Goal: Download file/media

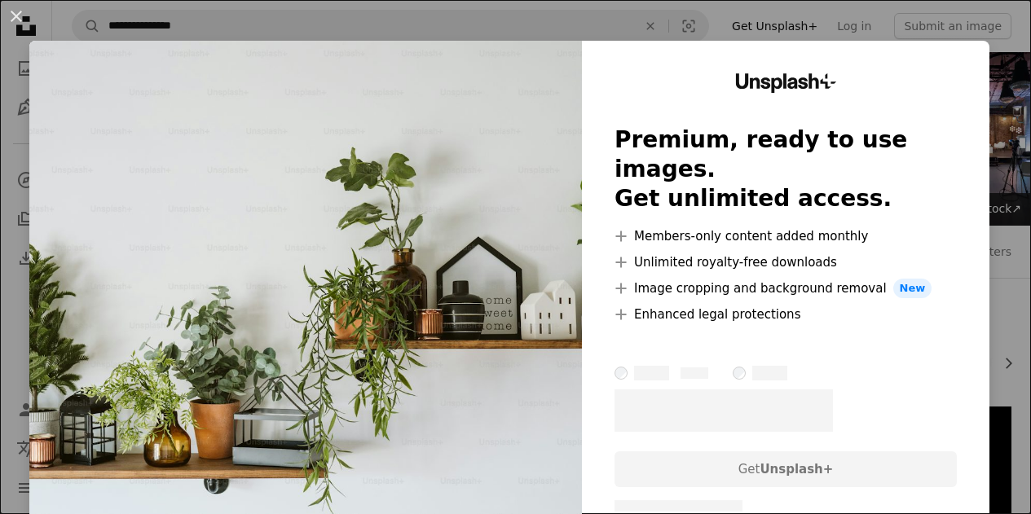
scroll to position [949, 0]
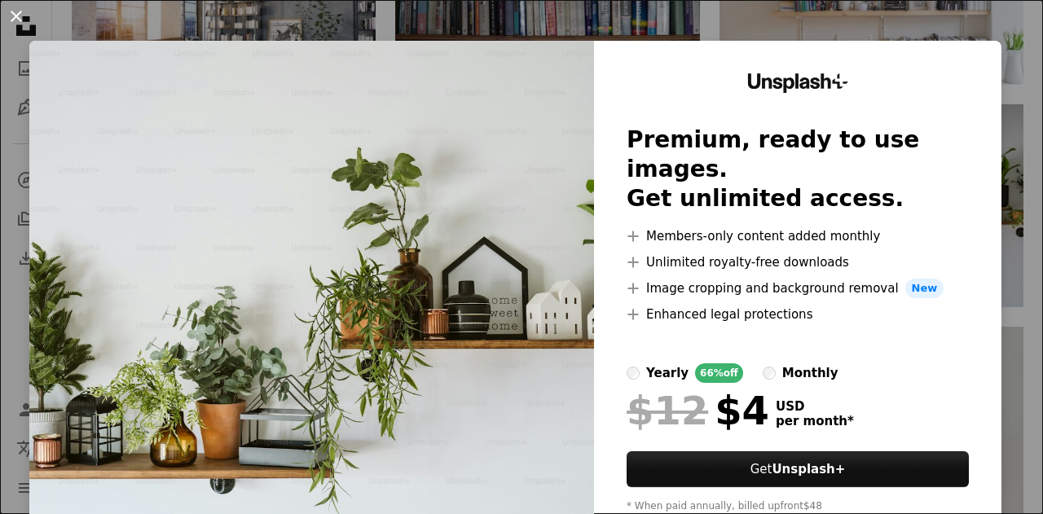
click at [17, 13] on button "An X shape" at bounding box center [17, 17] width 20 height 20
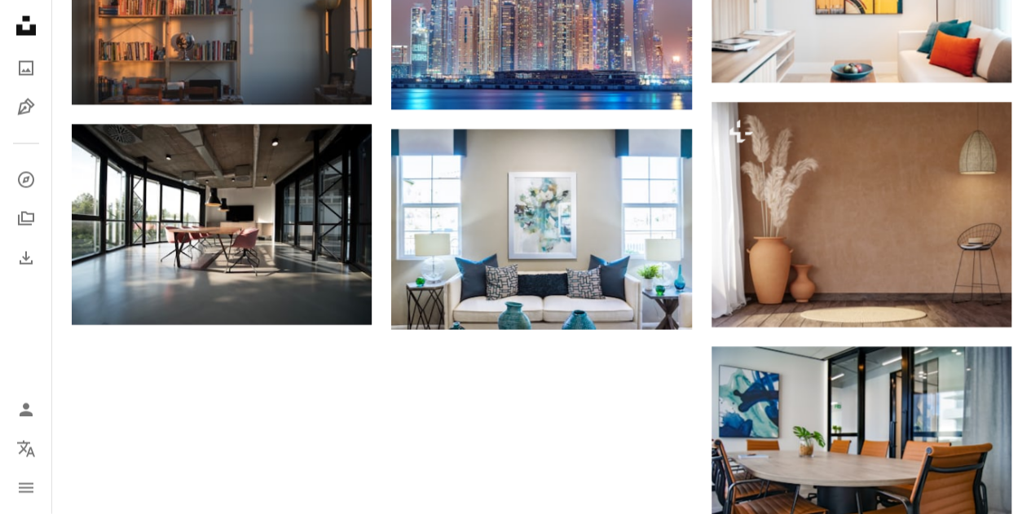
scroll to position [1638, 0]
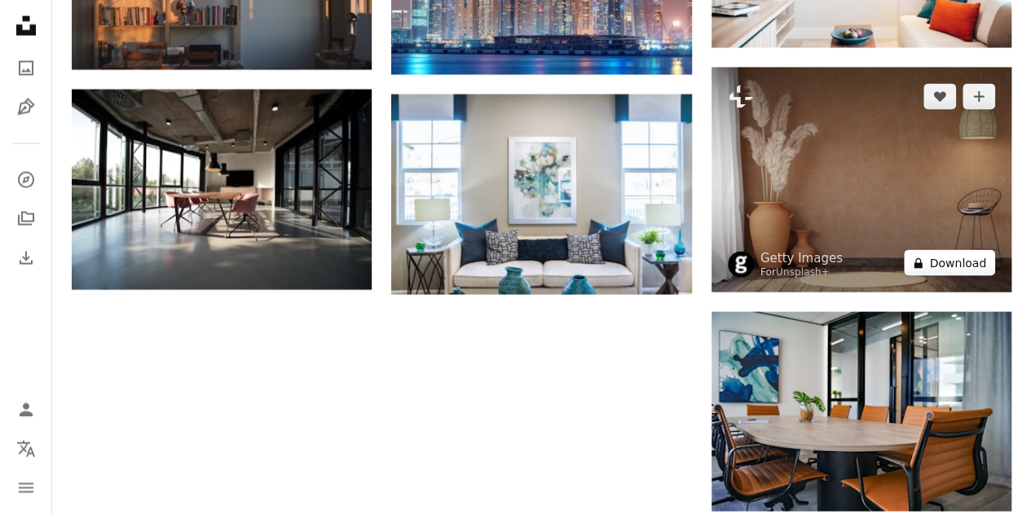
click at [940, 262] on button "A lock Download" at bounding box center [949, 263] width 91 height 26
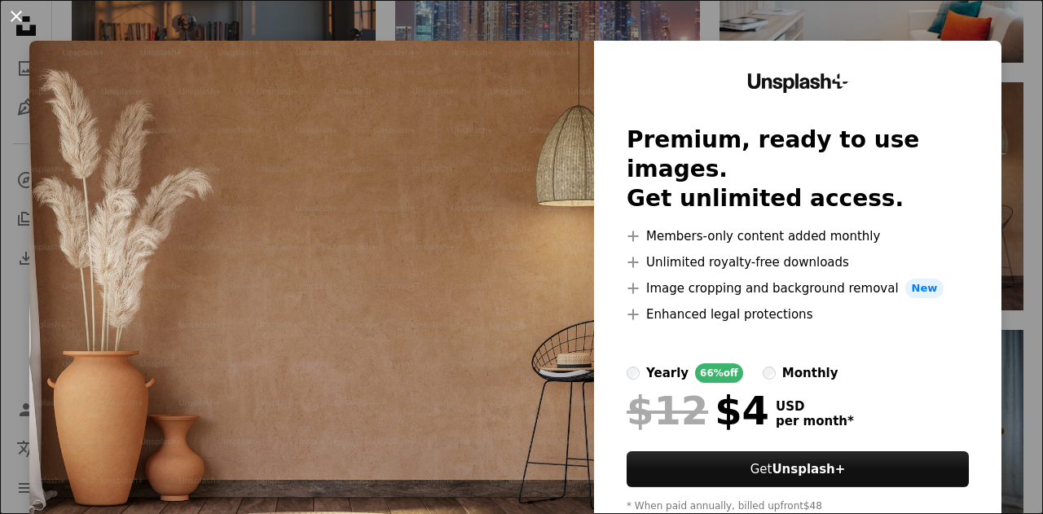
click at [8, 16] on button "An X shape" at bounding box center [17, 17] width 20 height 20
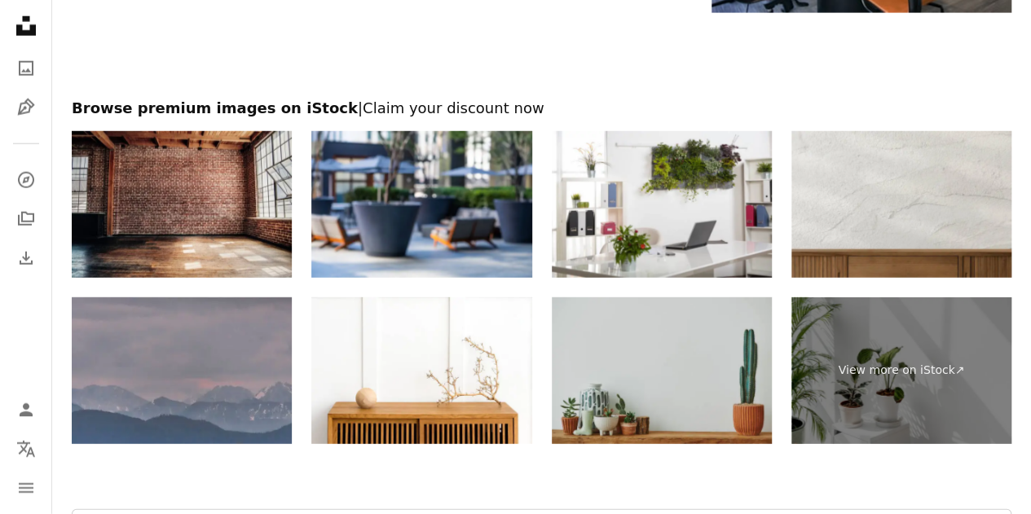
scroll to position [2131, 0]
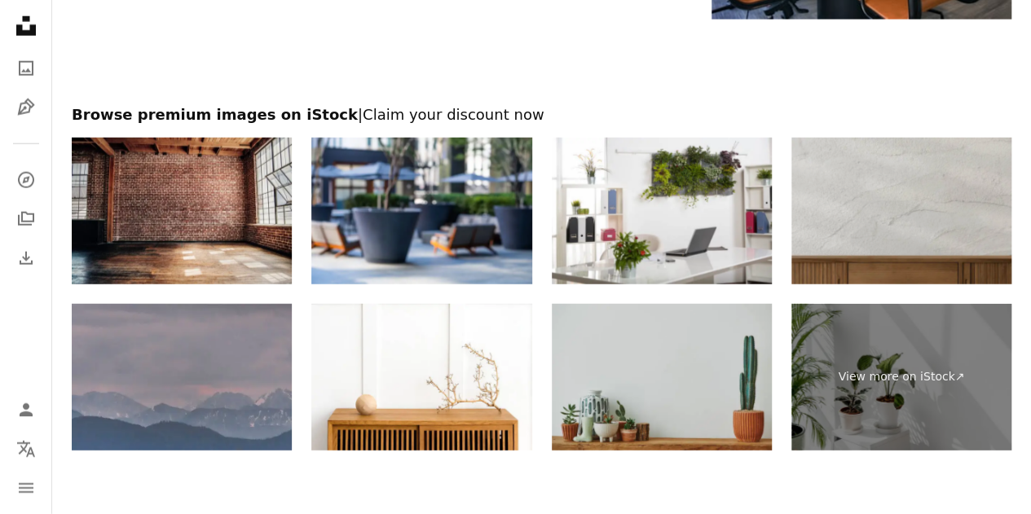
click at [955, 258] on img at bounding box center [901, 211] width 220 height 147
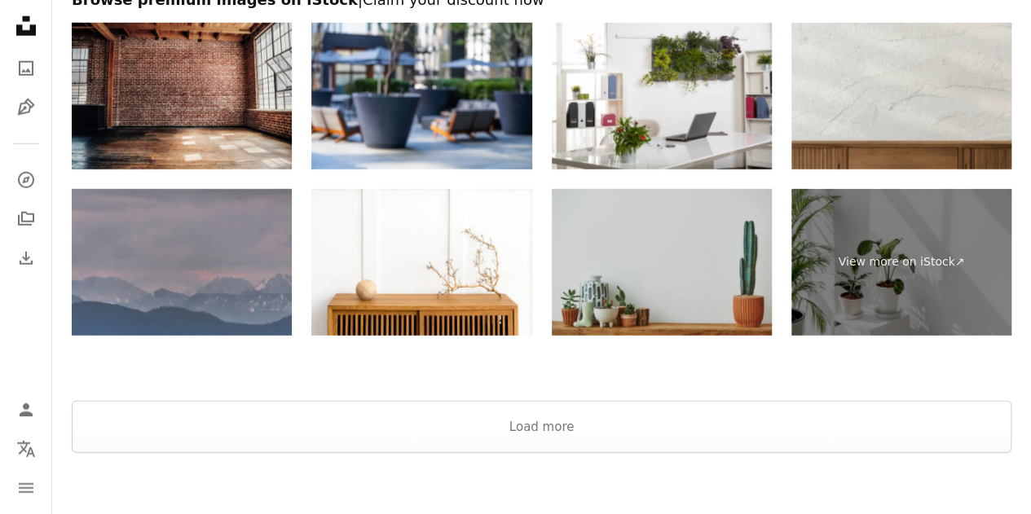
scroll to position [2242, 0]
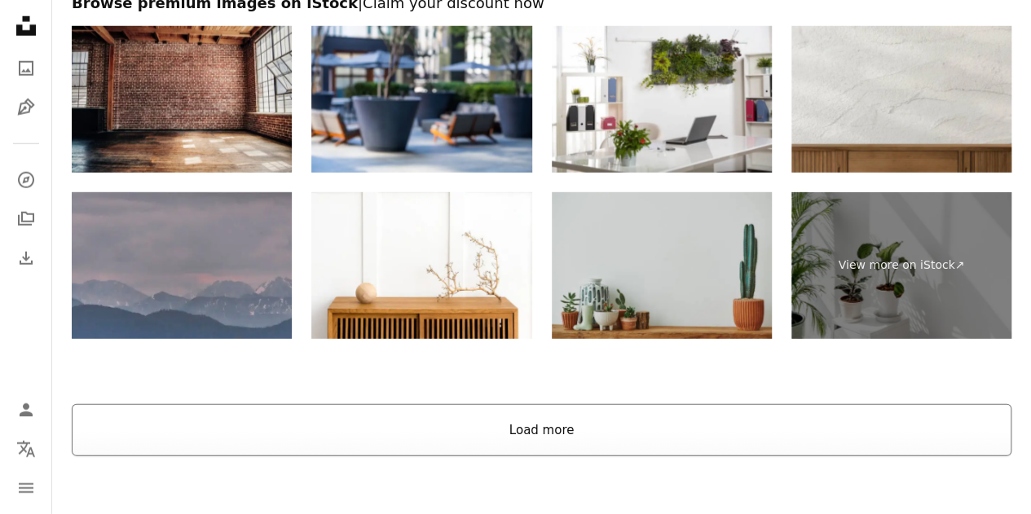
click at [549, 451] on button "Load more" at bounding box center [542, 430] width 940 height 52
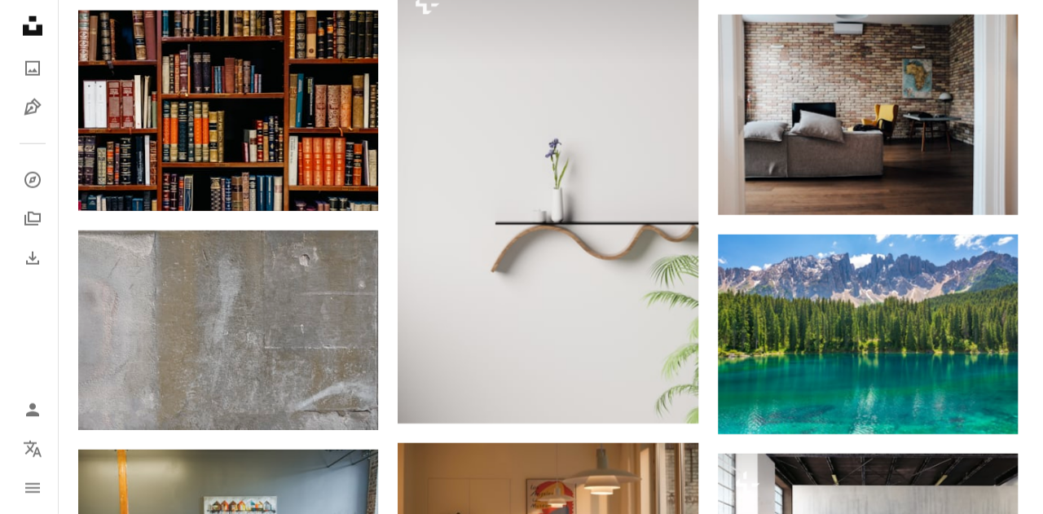
scroll to position [5275, 0]
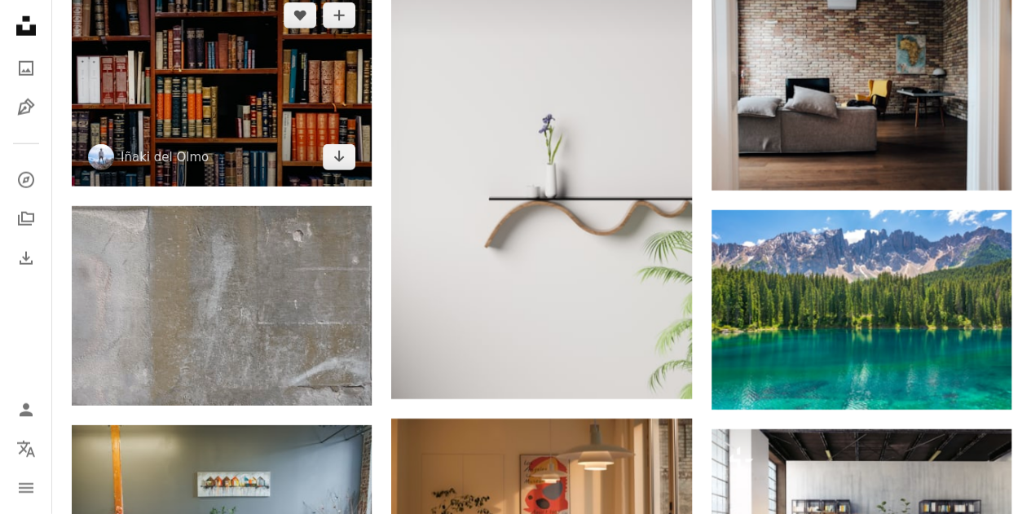
click at [336, 169] on img at bounding box center [222, 86] width 300 height 201
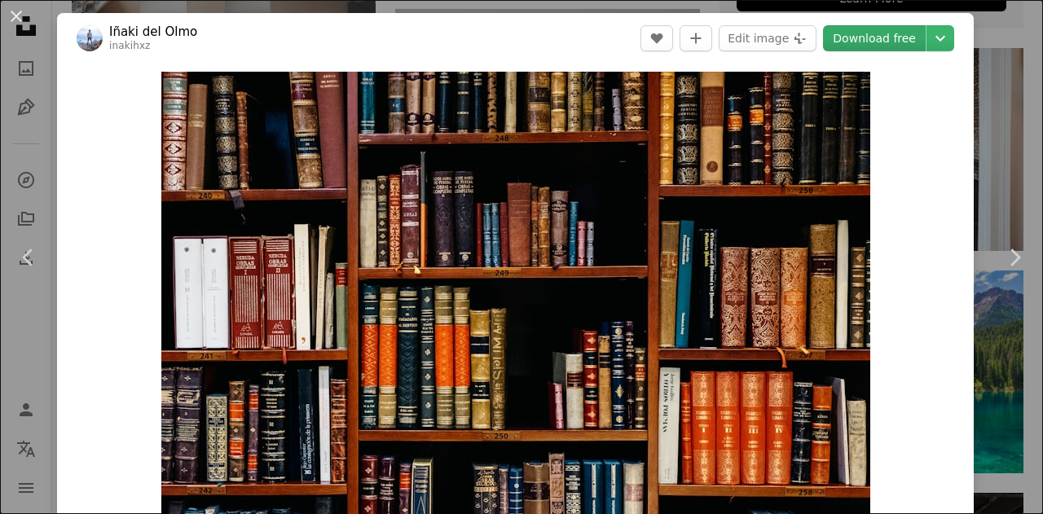
click at [875, 33] on link "Download free" at bounding box center [874, 38] width 103 height 26
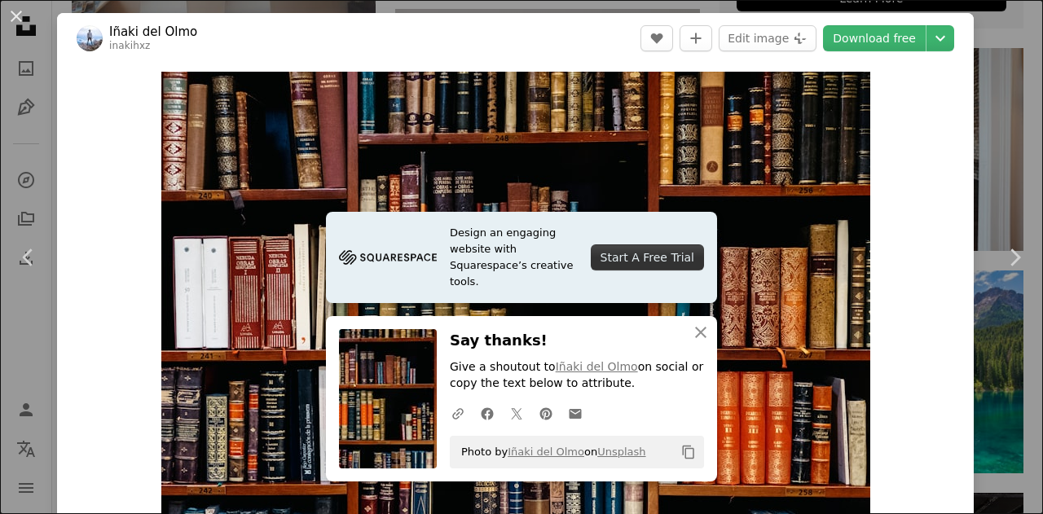
drag, startPoint x: 1003, startPoint y: 324, endPoint x: 1042, endPoint y: 92, distance: 234.8
click at [1003, 324] on link "Chevron right" at bounding box center [1014, 257] width 57 height 156
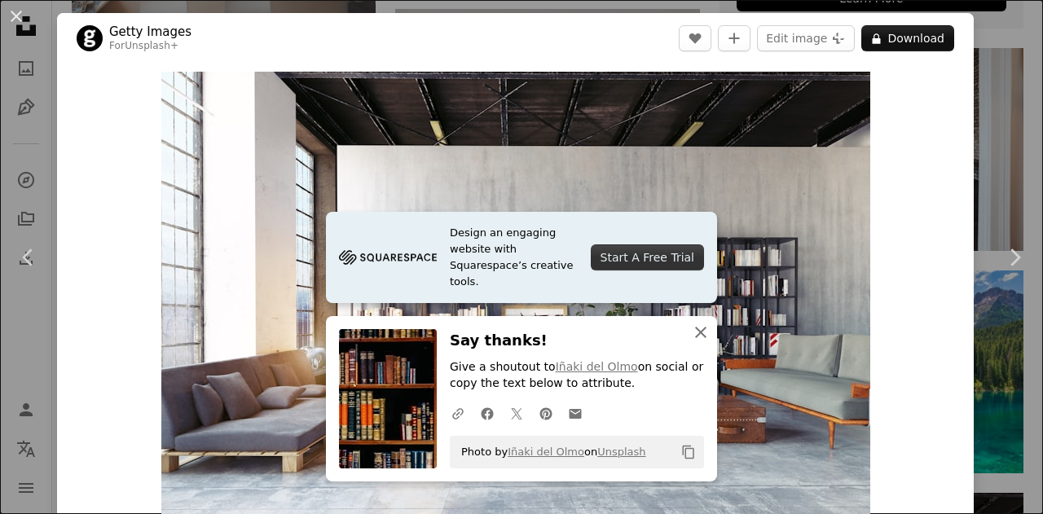
click at [697, 334] on icon "An X shape" at bounding box center [701, 333] width 20 height 20
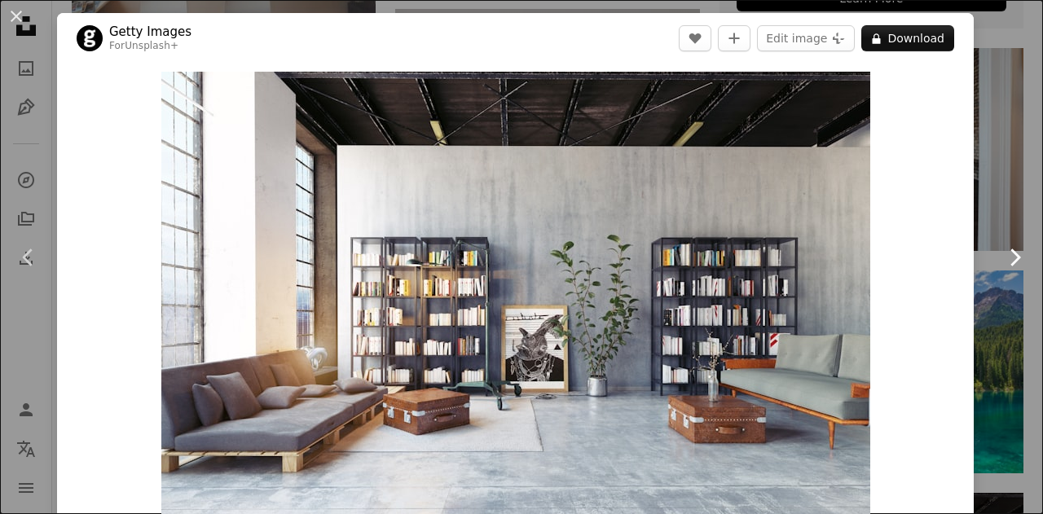
click at [1002, 258] on icon "Chevron right" at bounding box center [1015, 258] width 26 height 26
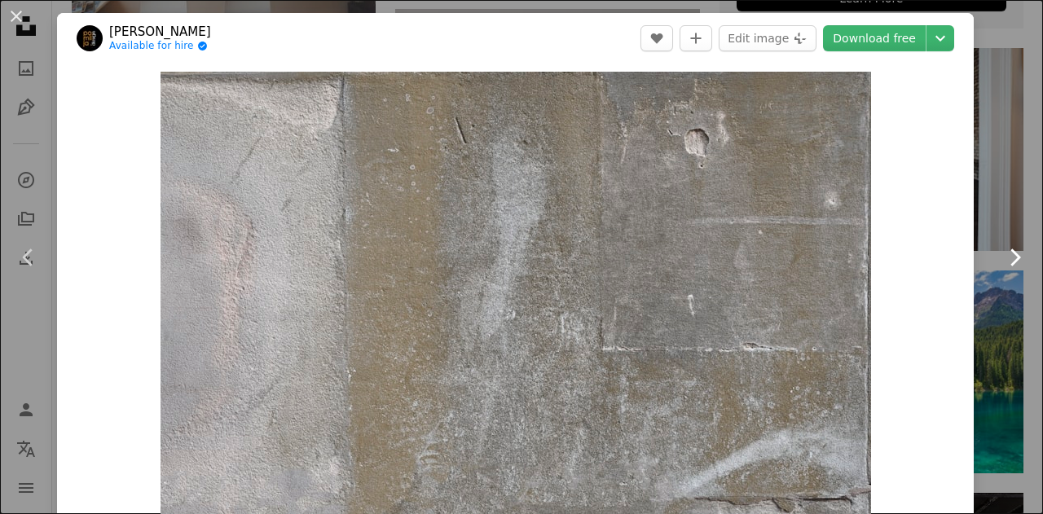
click at [1002, 258] on icon "Chevron right" at bounding box center [1015, 258] width 26 height 26
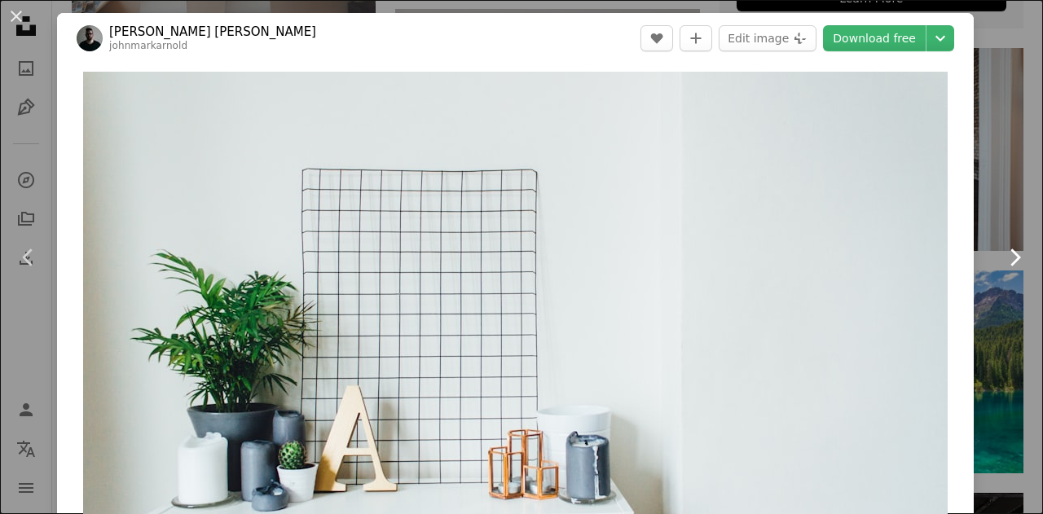
click at [1002, 258] on icon "Chevron right" at bounding box center [1015, 258] width 26 height 26
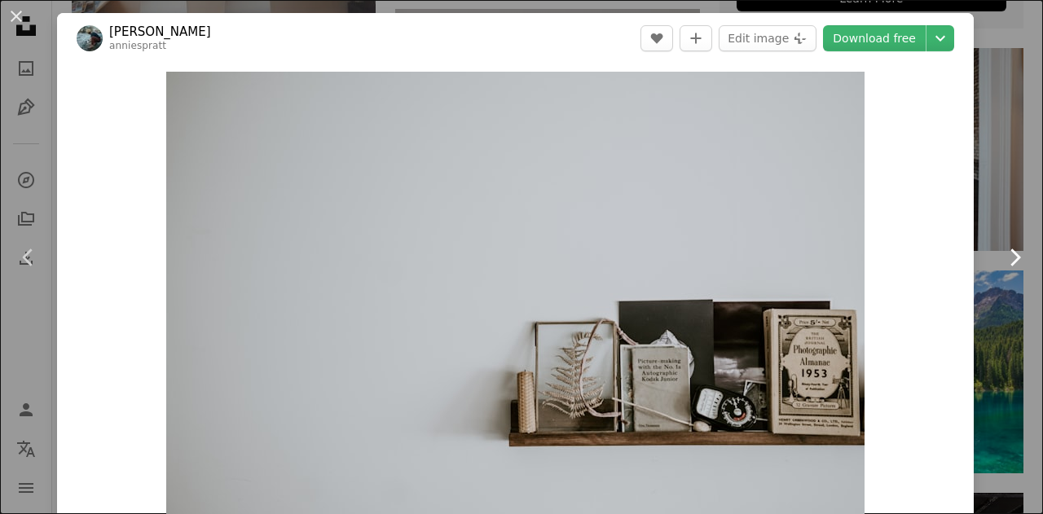
click at [1007, 267] on icon "Chevron right" at bounding box center [1015, 258] width 26 height 26
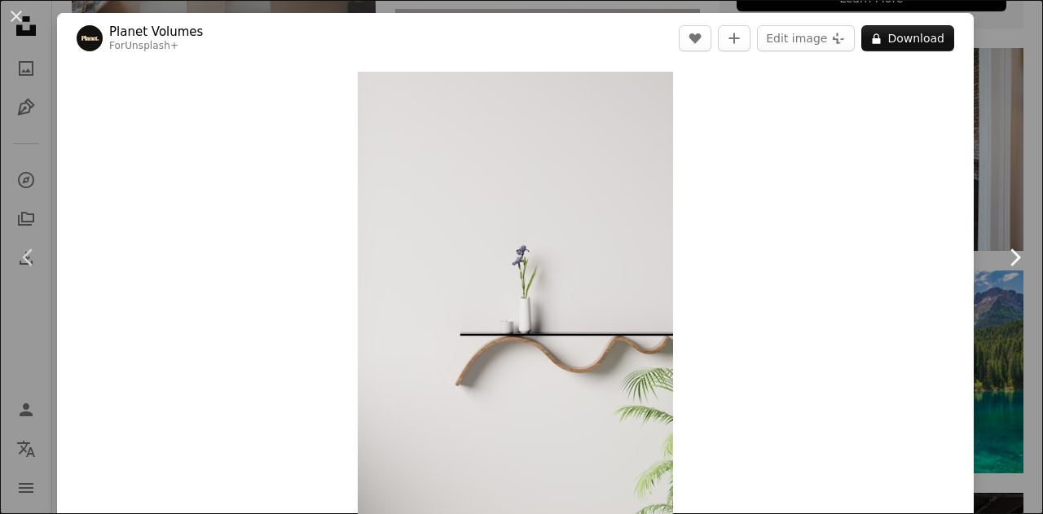
click at [1007, 267] on icon "Chevron right" at bounding box center [1015, 258] width 26 height 26
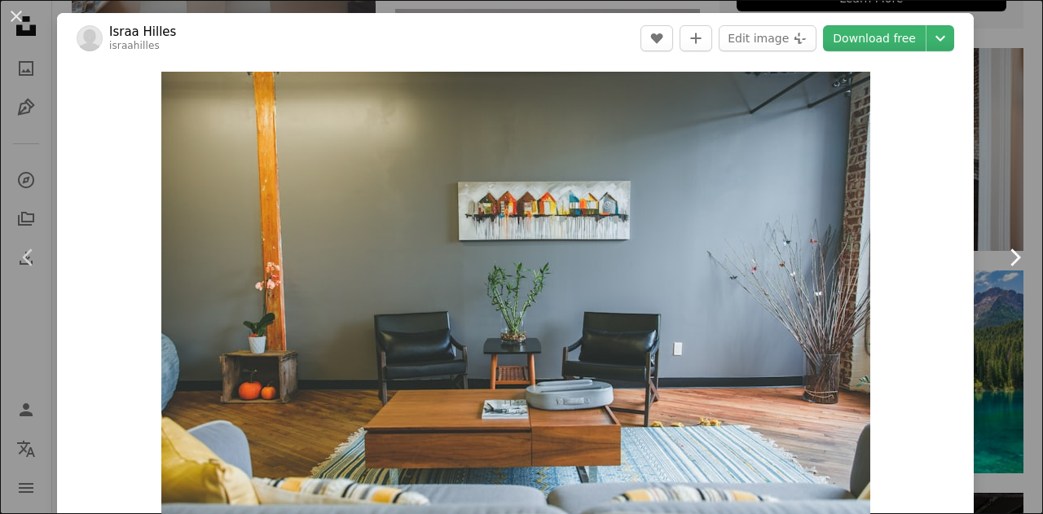
click at [1007, 267] on icon "Chevron right" at bounding box center [1015, 258] width 26 height 26
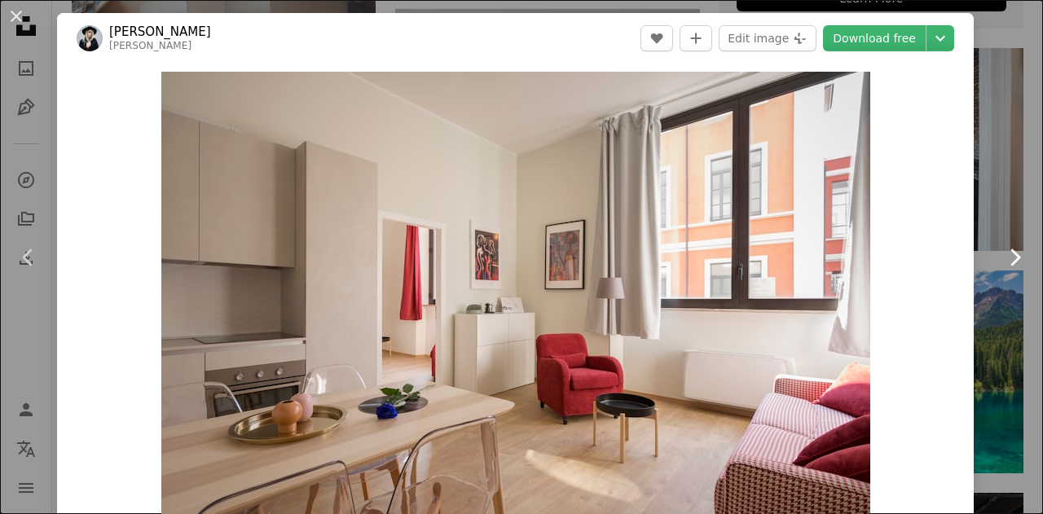
click at [1007, 267] on icon "Chevron right" at bounding box center [1015, 258] width 26 height 26
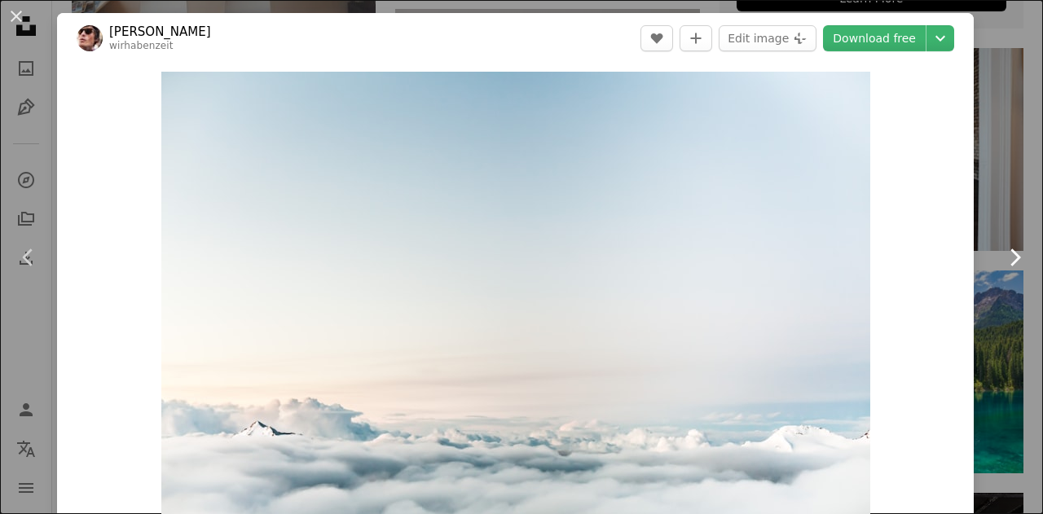
click at [1007, 267] on icon "Chevron right" at bounding box center [1015, 258] width 26 height 26
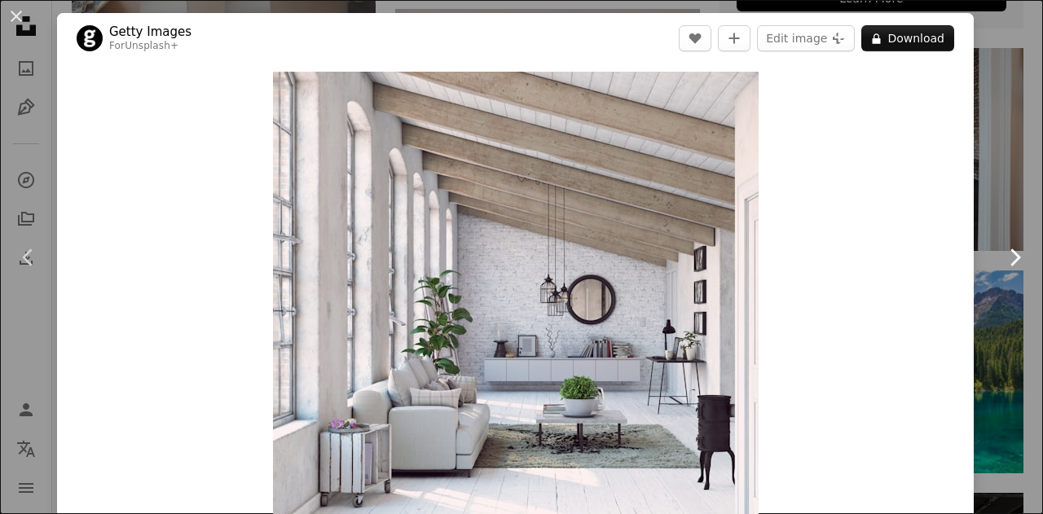
click at [1002, 262] on icon "Chevron right" at bounding box center [1015, 258] width 26 height 26
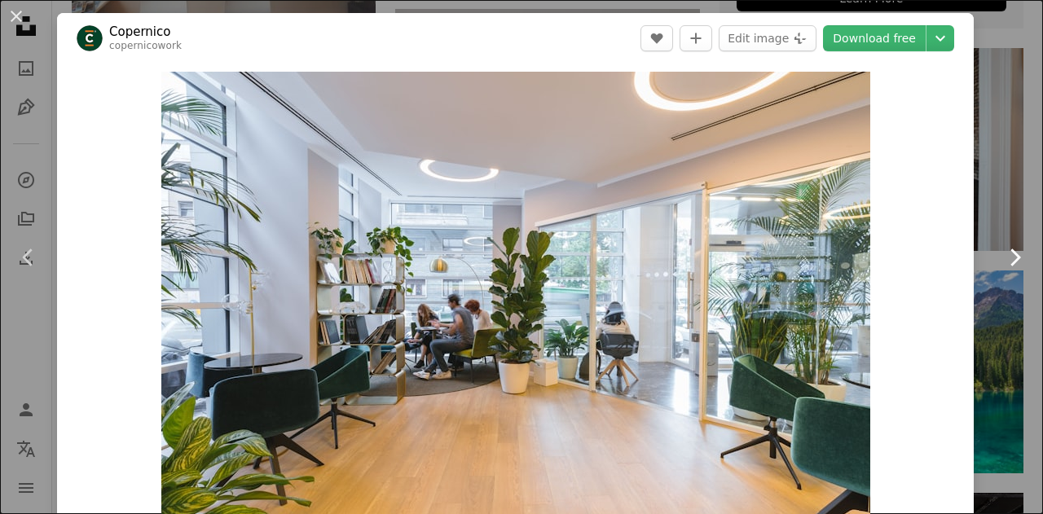
click at [1002, 262] on icon "Chevron right" at bounding box center [1015, 258] width 26 height 26
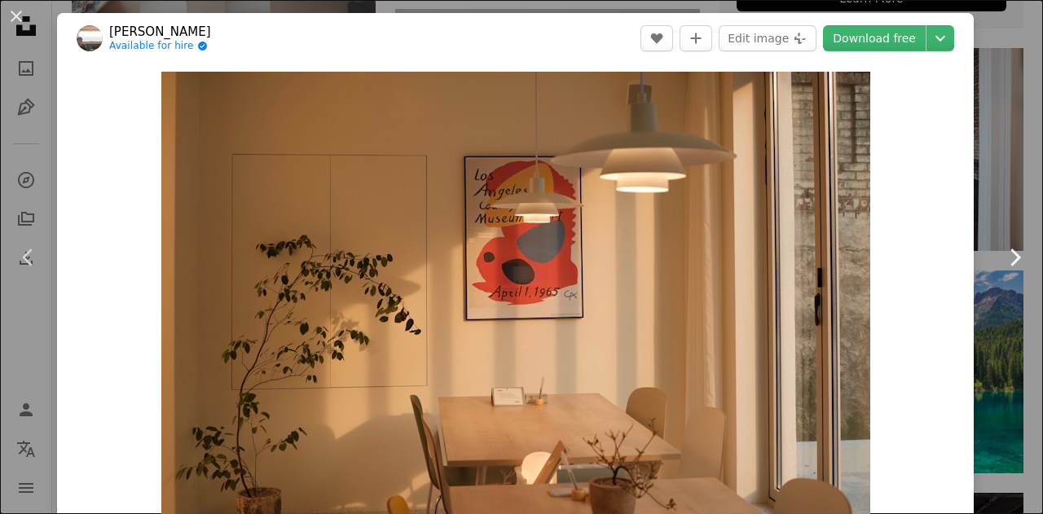
click at [1002, 262] on icon "Chevron right" at bounding box center [1015, 258] width 26 height 26
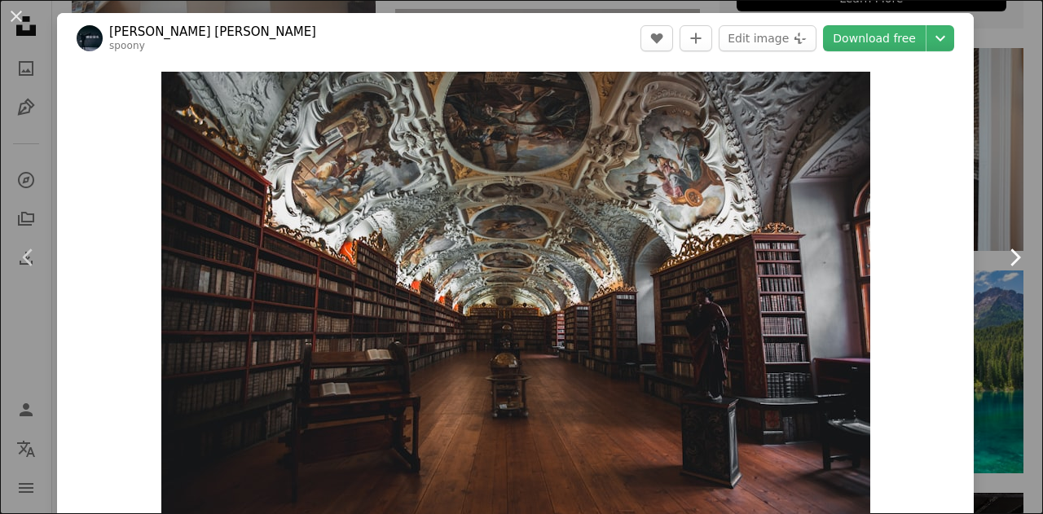
click at [1002, 262] on icon "Chevron right" at bounding box center [1015, 258] width 26 height 26
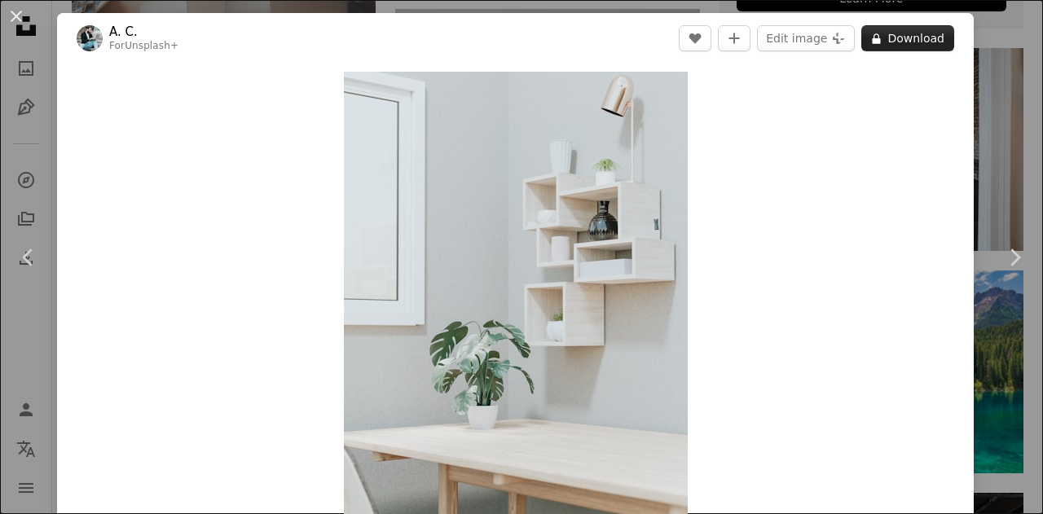
click at [906, 48] on button "A lock Download" at bounding box center [908, 38] width 93 height 26
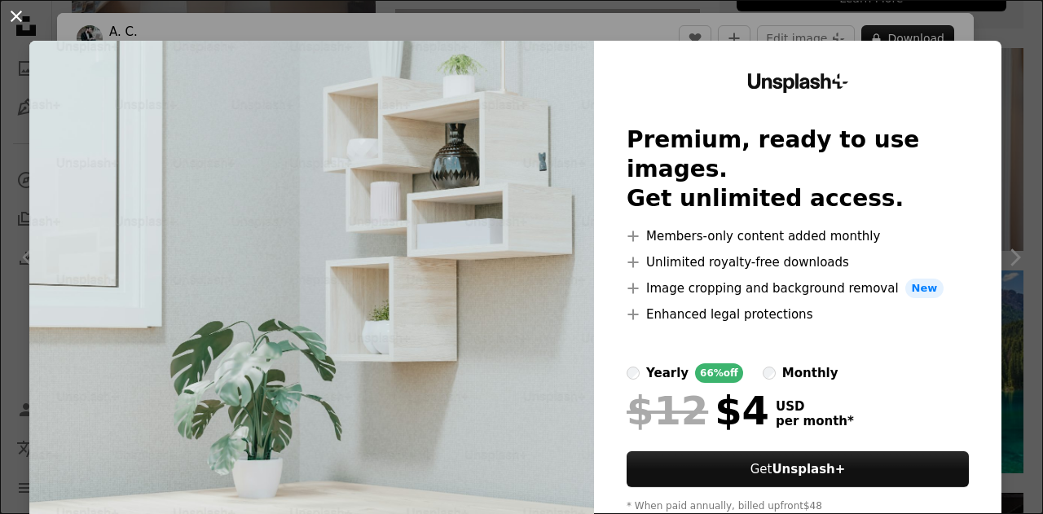
click at [14, 15] on button "An X shape" at bounding box center [17, 17] width 20 height 20
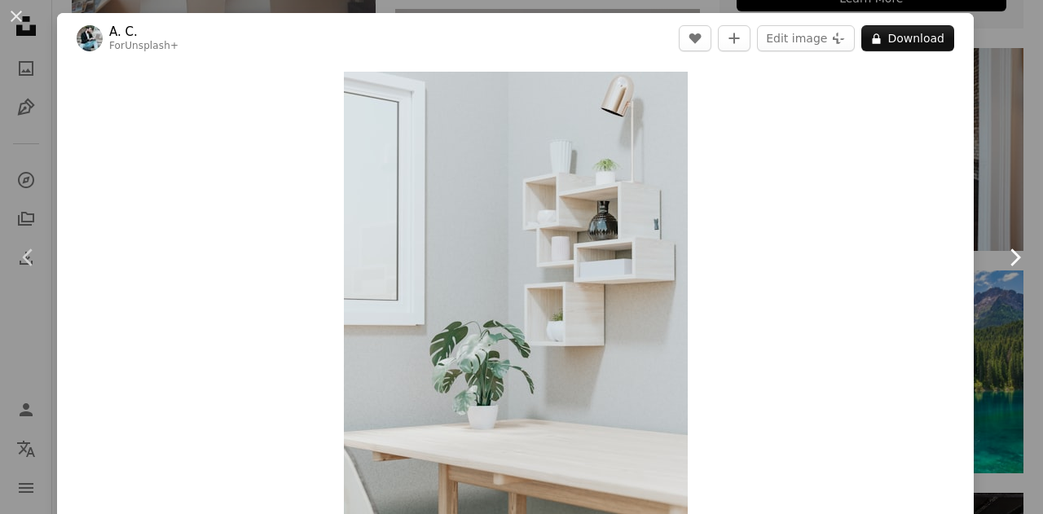
click at [1002, 258] on icon "Chevron right" at bounding box center [1015, 258] width 26 height 26
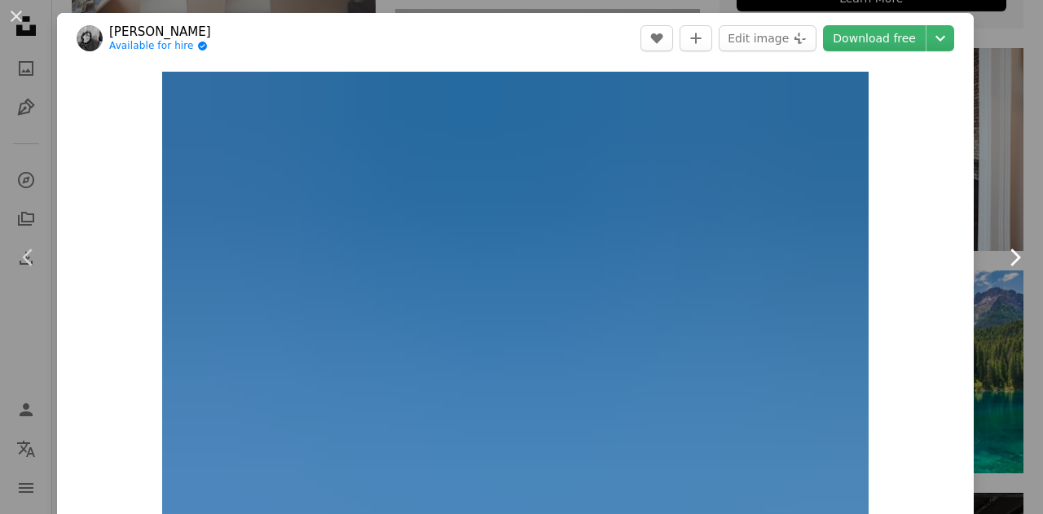
click at [1002, 258] on icon "Chevron right" at bounding box center [1015, 258] width 26 height 26
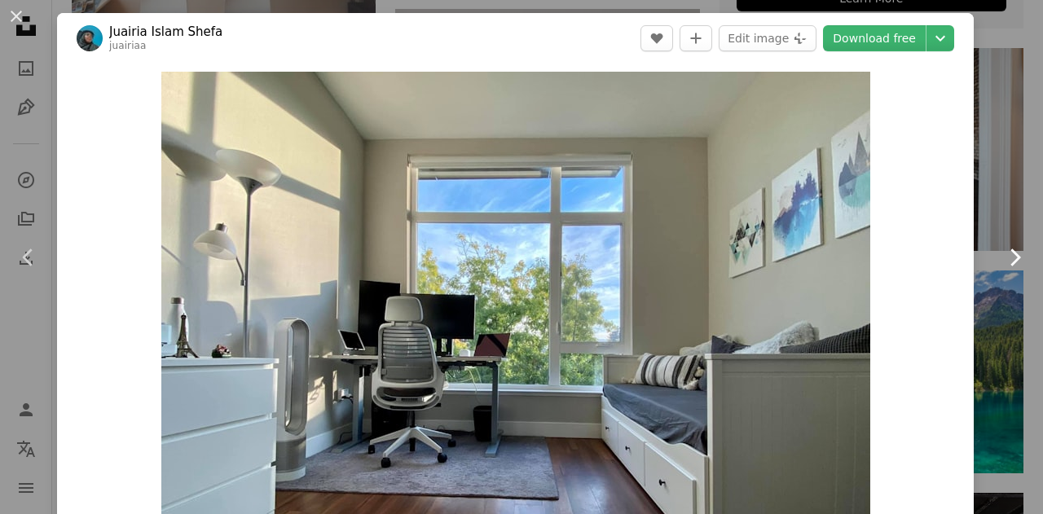
click at [1002, 258] on icon "Chevron right" at bounding box center [1015, 258] width 26 height 26
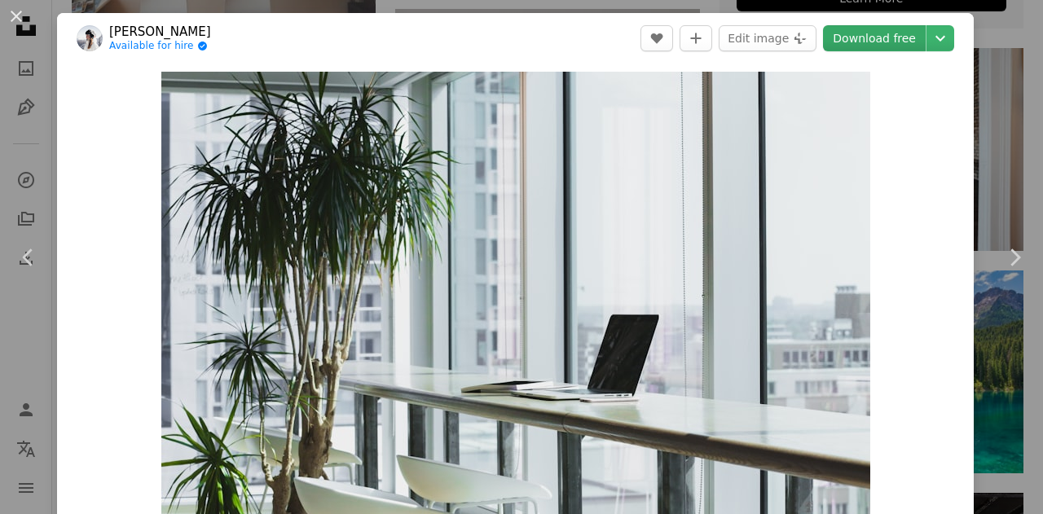
click at [853, 43] on link "Download free" at bounding box center [874, 38] width 103 height 26
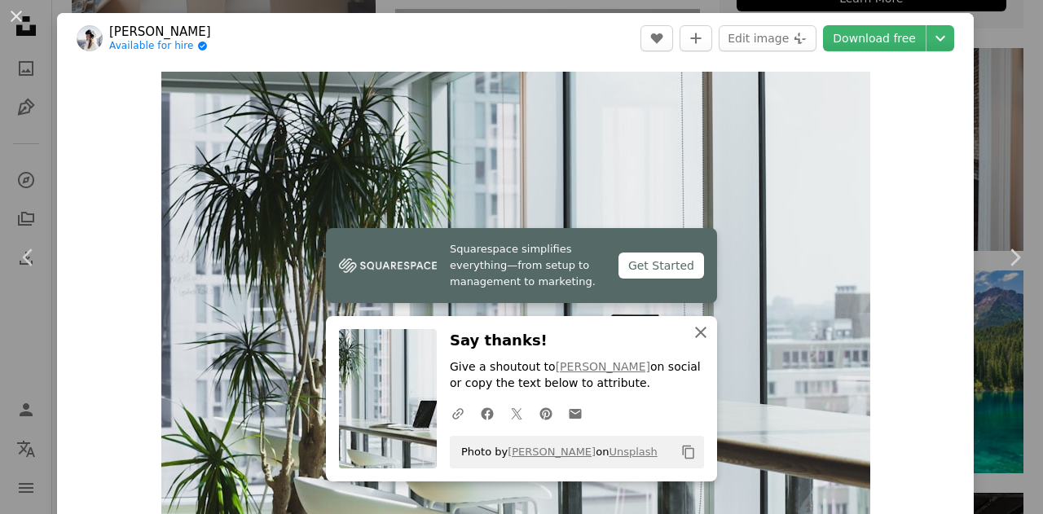
click at [691, 335] on icon "An X shape" at bounding box center [701, 333] width 20 height 20
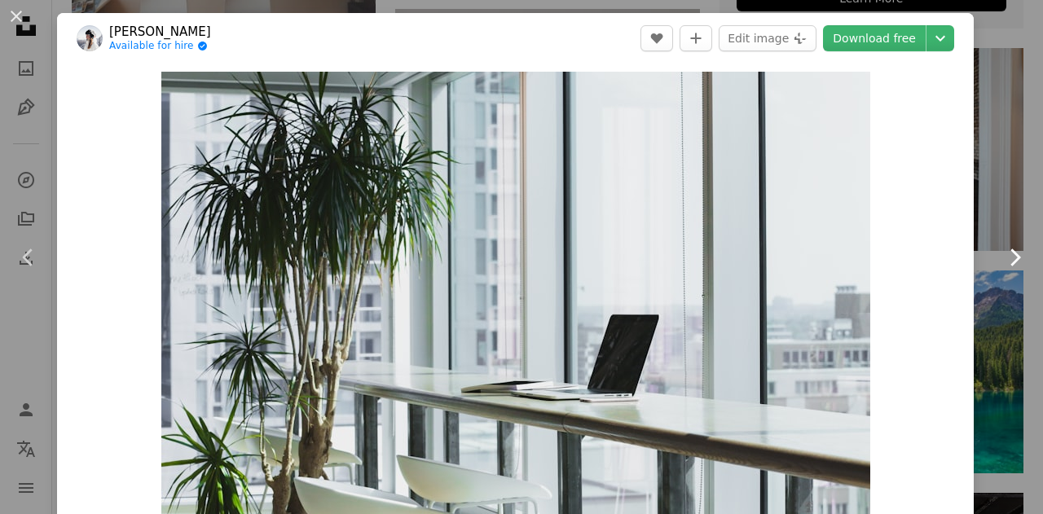
click at [1007, 260] on icon "Chevron right" at bounding box center [1015, 258] width 26 height 26
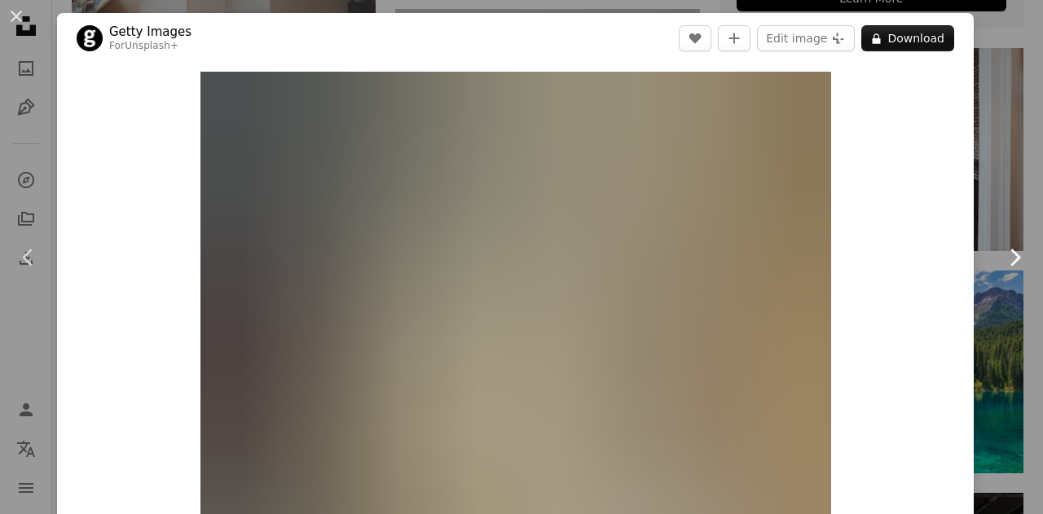
click at [1007, 260] on icon "Chevron right" at bounding box center [1015, 258] width 26 height 26
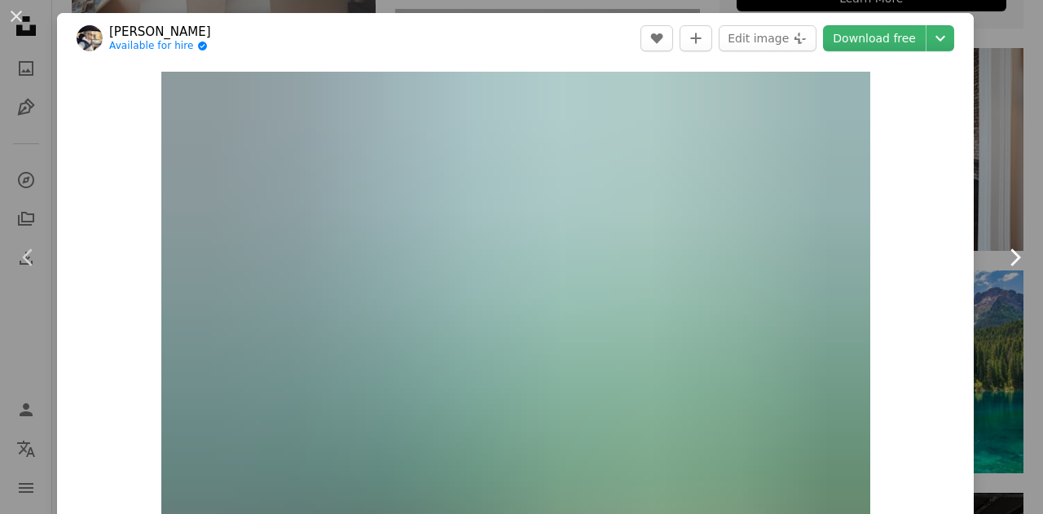
click at [1007, 260] on icon "Chevron right" at bounding box center [1015, 258] width 26 height 26
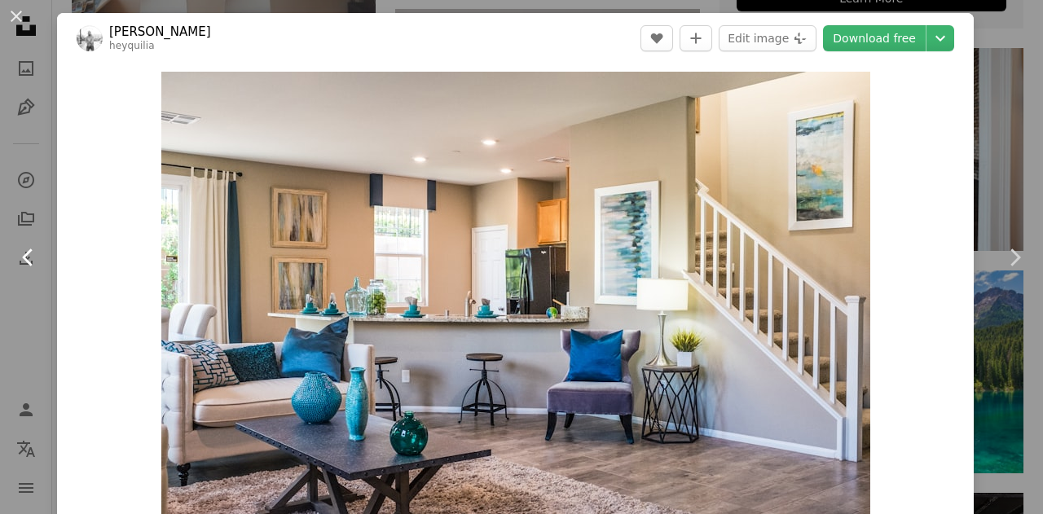
click at [16, 255] on icon "Chevron left" at bounding box center [28, 258] width 26 height 26
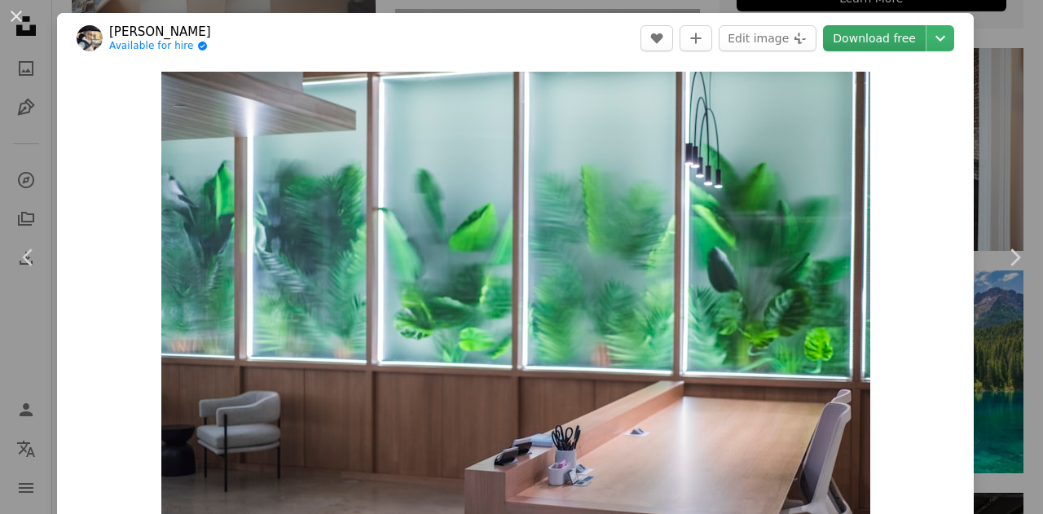
click at [869, 43] on link "Download free" at bounding box center [874, 38] width 103 height 26
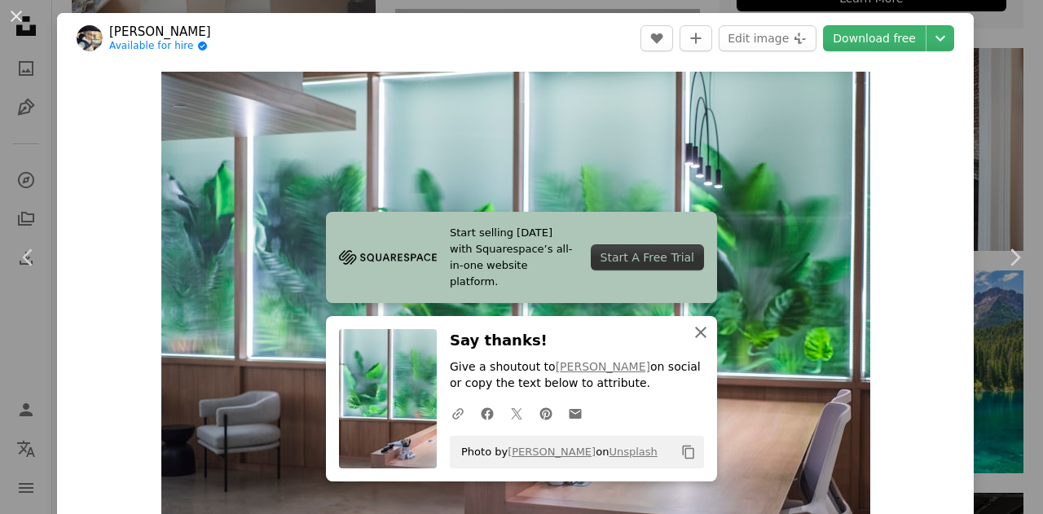
click at [702, 327] on icon "An X shape" at bounding box center [701, 333] width 20 height 20
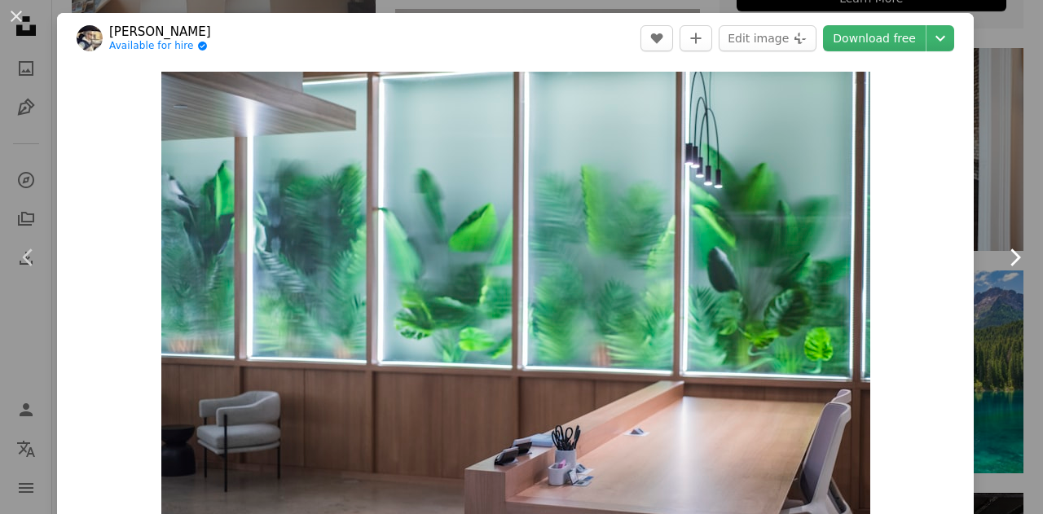
click at [1007, 265] on icon "Chevron right" at bounding box center [1015, 258] width 26 height 26
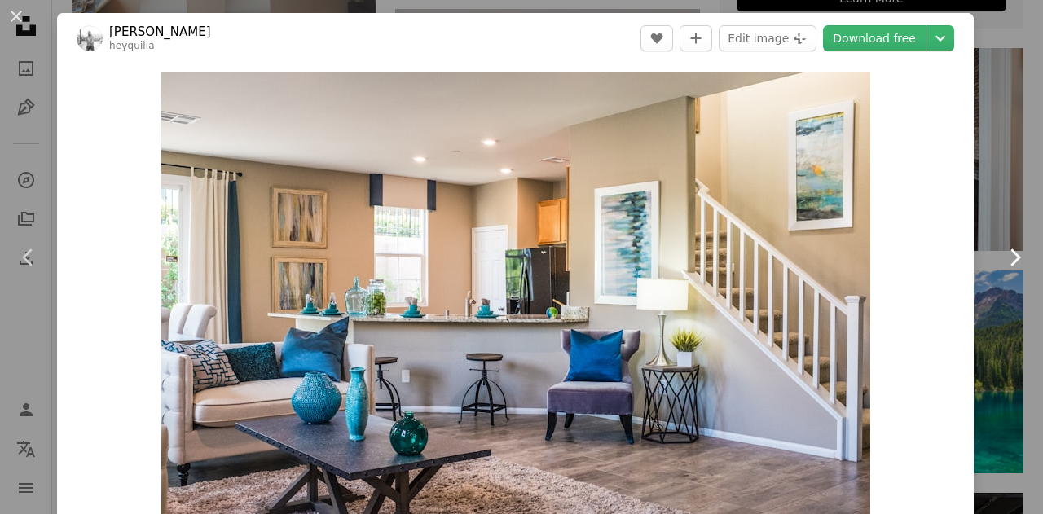
click at [1007, 265] on icon "Chevron right" at bounding box center [1015, 258] width 26 height 26
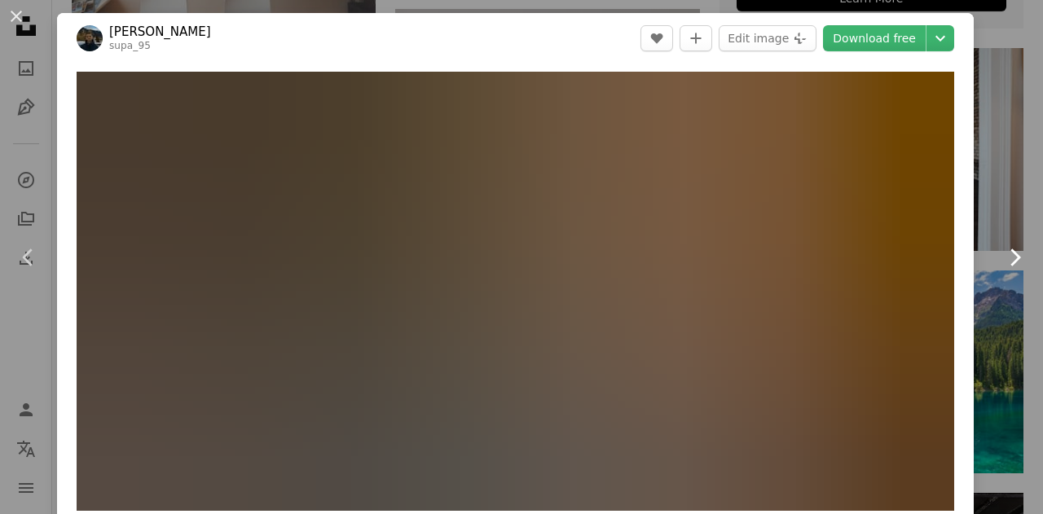
click at [1007, 265] on icon "Chevron right" at bounding box center [1015, 258] width 26 height 26
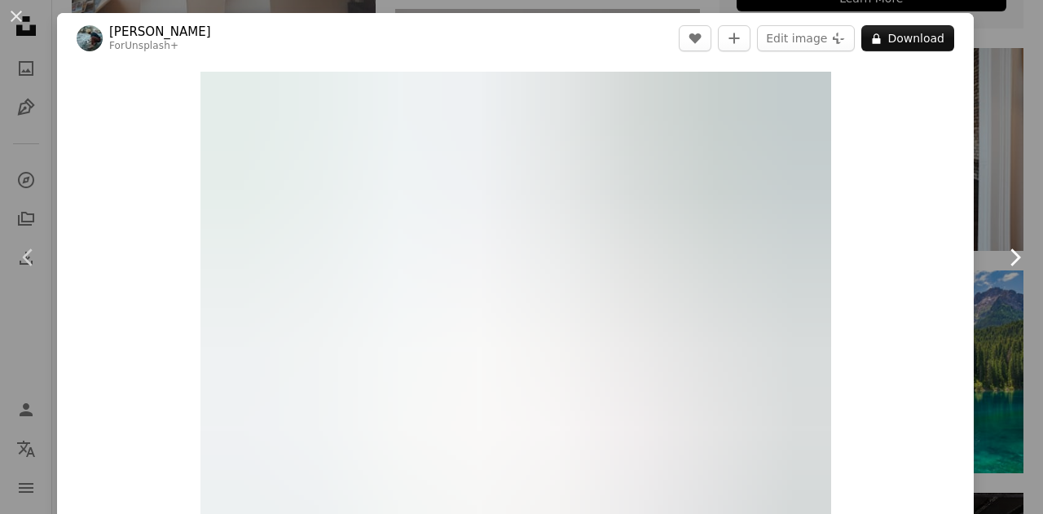
click at [1007, 265] on icon "Chevron right" at bounding box center [1015, 258] width 26 height 26
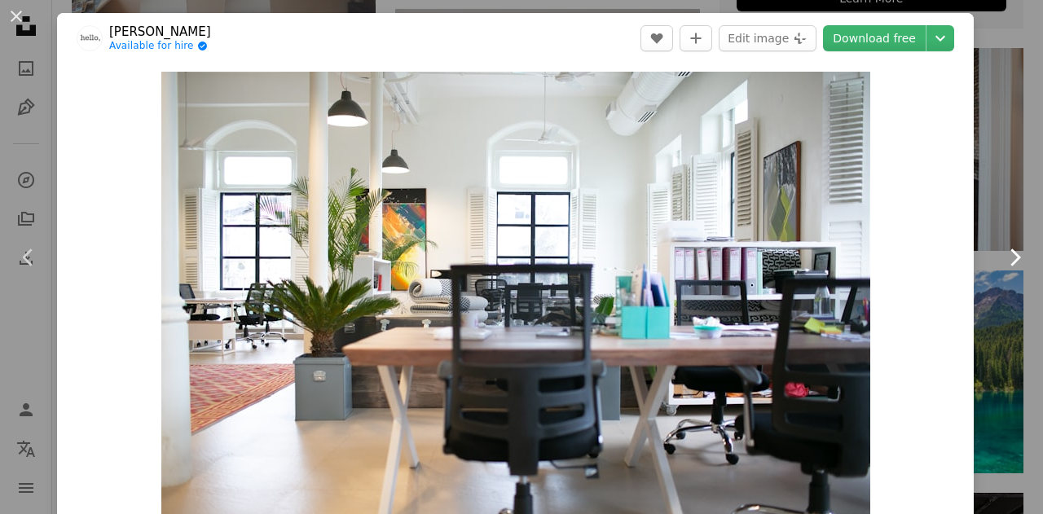
click at [1007, 265] on icon "Chevron right" at bounding box center [1015, 258] width 26 height 26
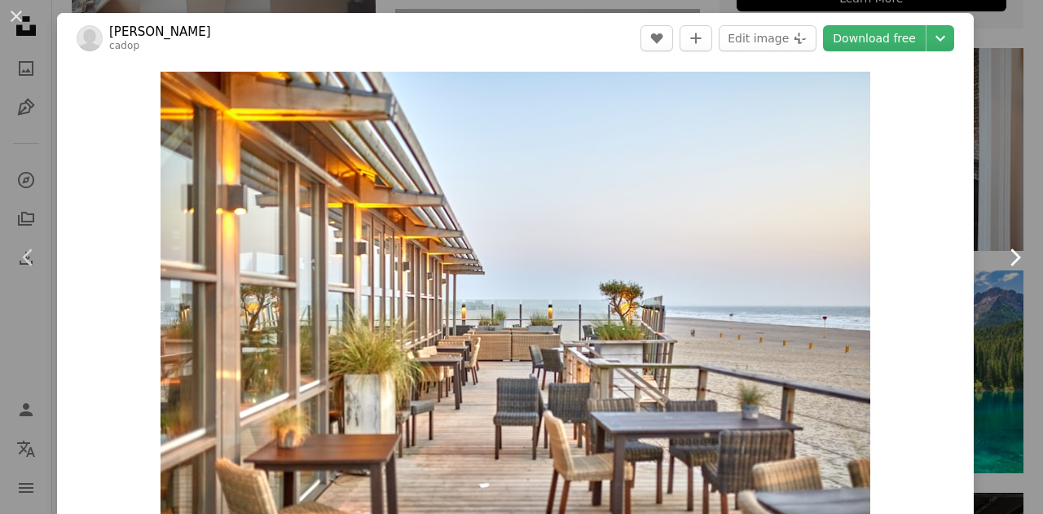
click at [1007, 265] on icon "Chevron right" at bounding box center [1015, 258] width 26 height 26
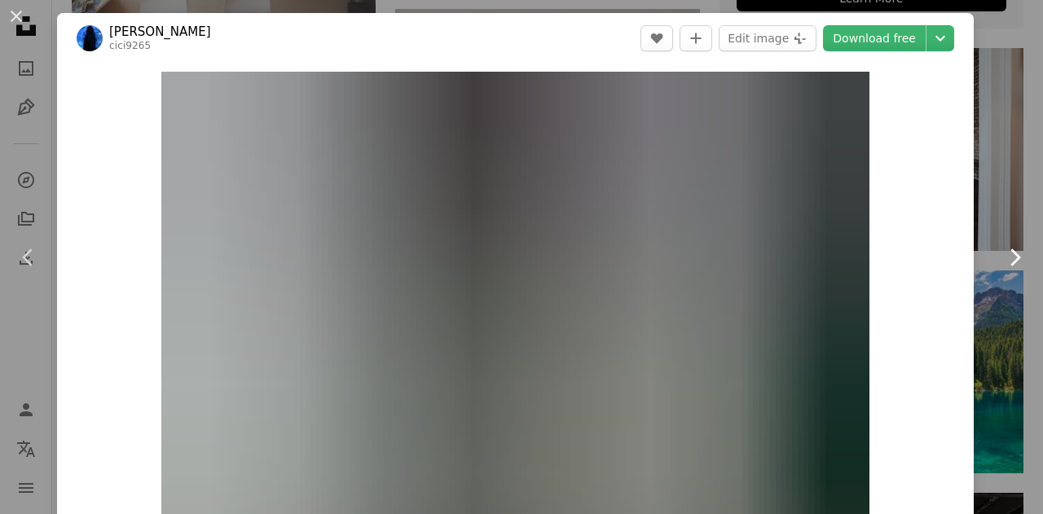
click at [1007, 265] on icon "Chevron right" at bounding box center [1015, 258] width 26 height 26
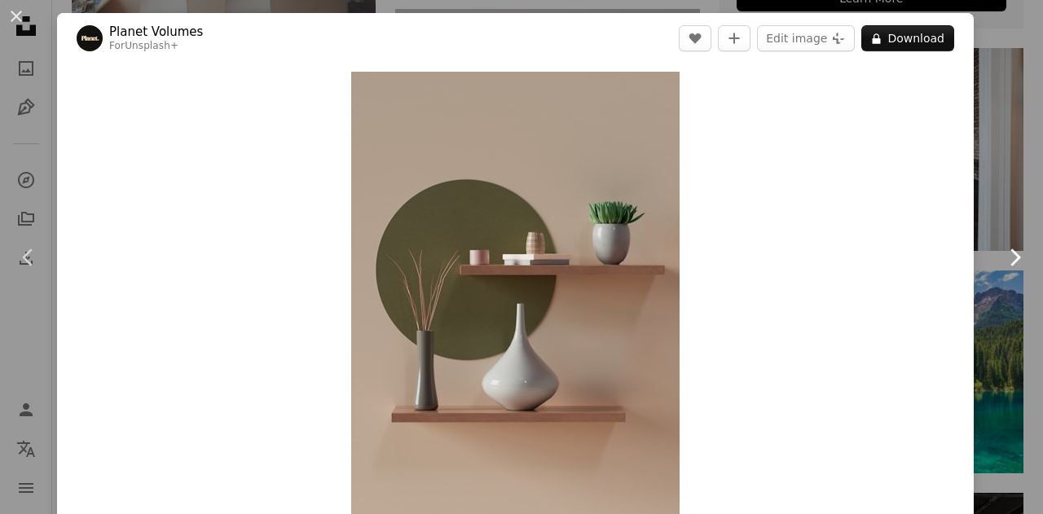
click at [1007, 265] on icon "Chevron right" at bounding box center [1015, 258] width 26 height 26
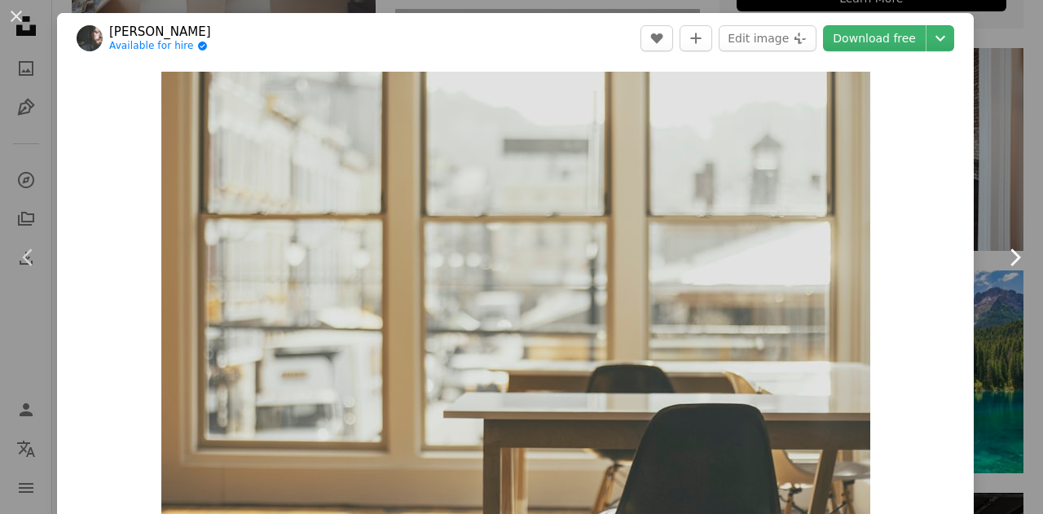
click at [1007, 265] on icon "Chevron right" at bounding box center [1015, 258] width 26 height 26
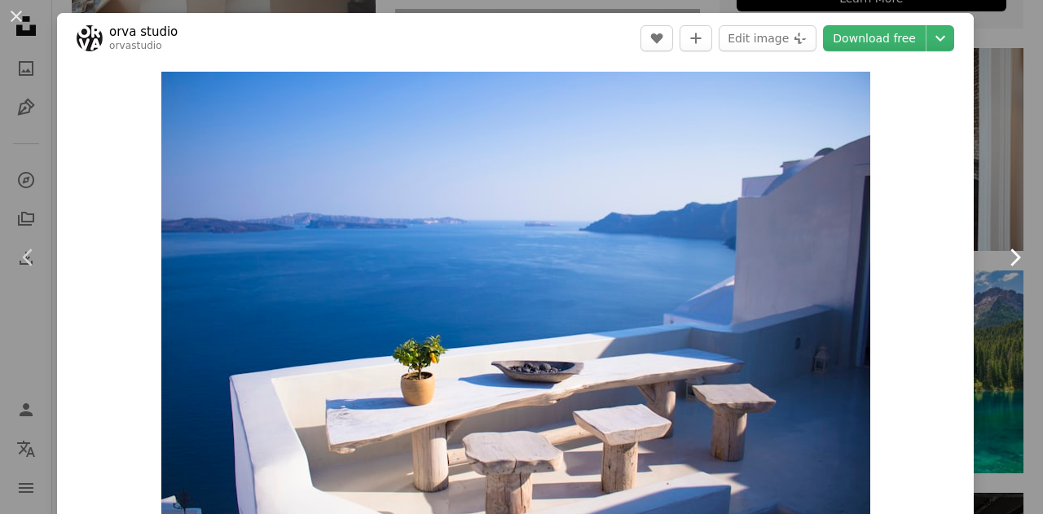
click at [1007, 265] on icon "Chevron right" at bounding box center [1015, 258] width 26 height 26
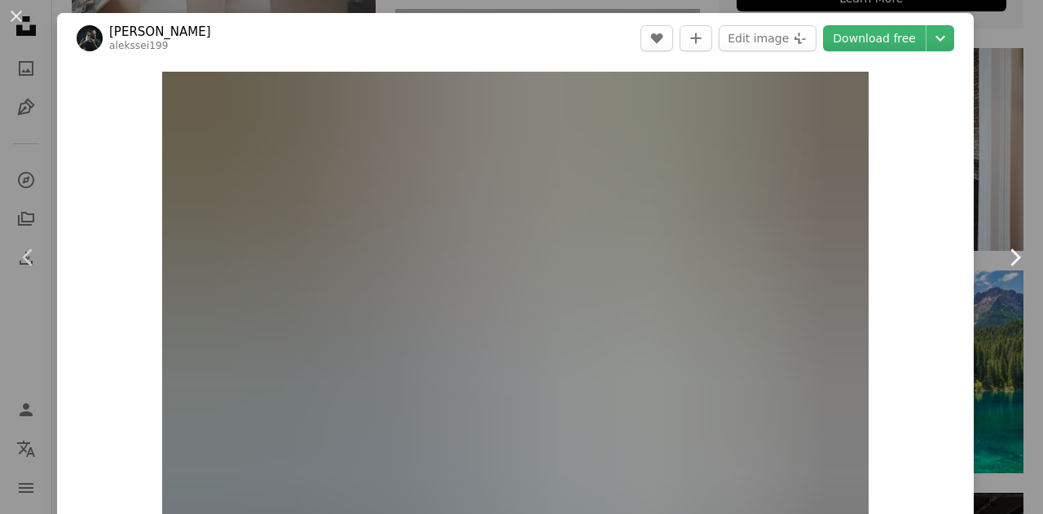
click at [1007, 265] on icon "Chevron right" at bounding box center [1015, 258] width 26 height 26
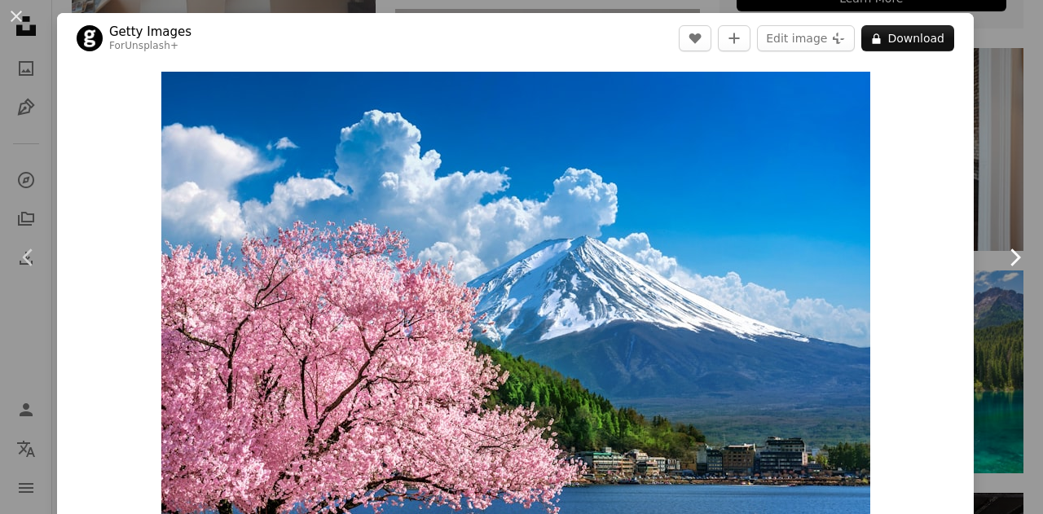
click at [1007, 265] on icon "Chevron right" at bounding box center [1015, 258] width 26 height 26
